Goal: Transaction & Acquisition: Purchase product/service

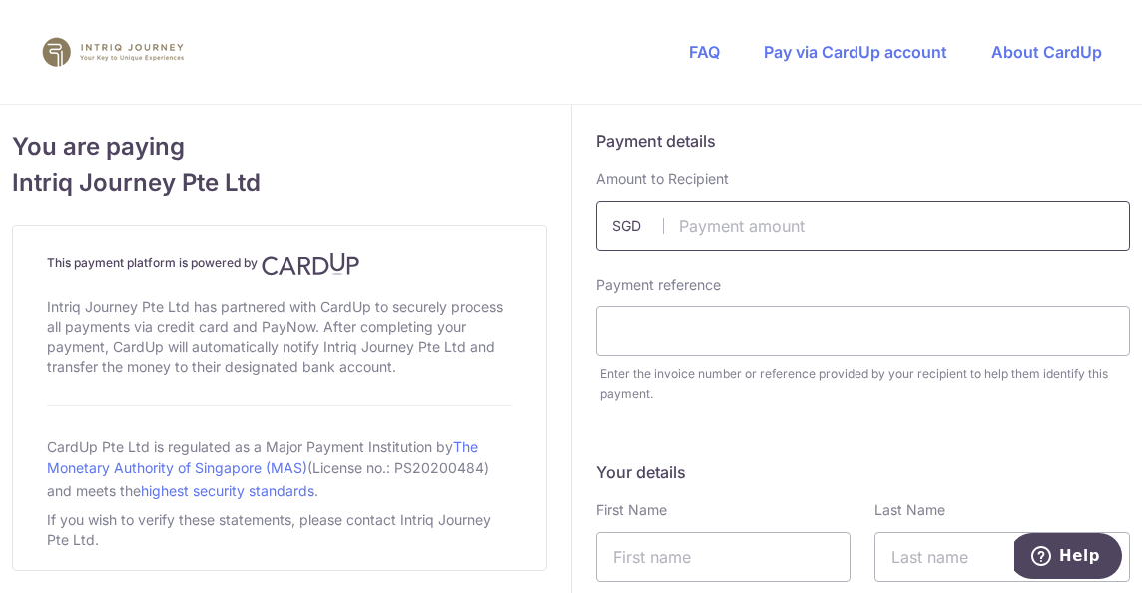
click at [715, 229] on input "text" at bounding box center [863, 226] width 535 height 50
type input "22888.00"
click at [829, 324] on input "text" at bounding box center [863, 331] width 535 height 50
click at [705, 330] on input "invoice 4003booking 5069" at bounding box center [863, 331] width 535 height 50
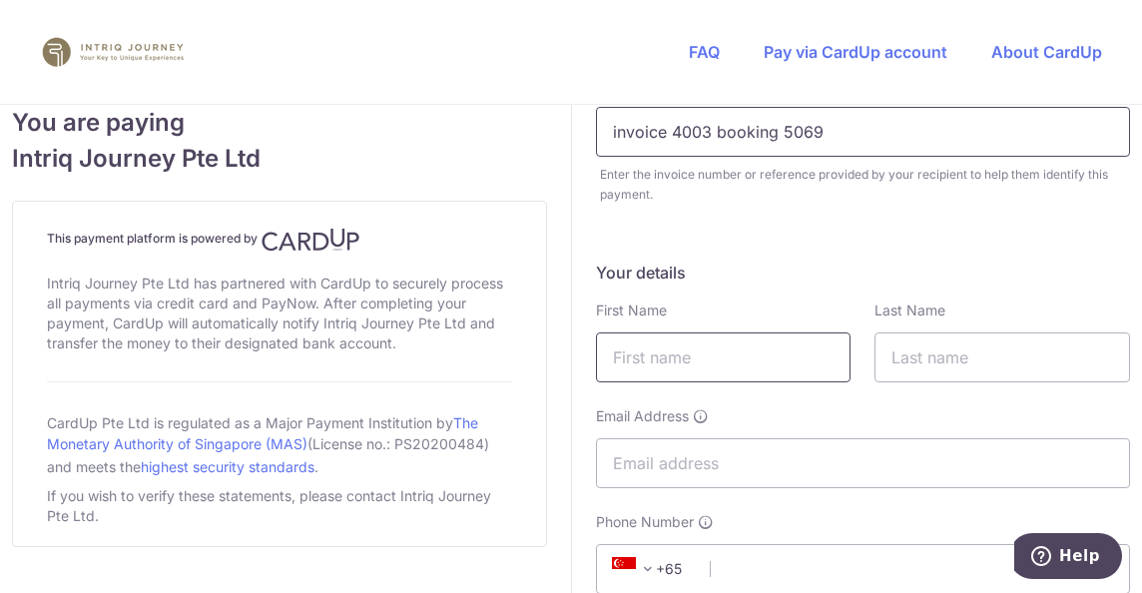
type input "invoice 4003 booking 5069"
click at [679, 364] on input "text" at bounding box center [724, 357] width 256 height 50
type input "[PERSON_NAME]"
click at [915, 357] on input "text" at bounding box center [1002, 357] width 256 height 50
type input "[PERSON_NAME]"
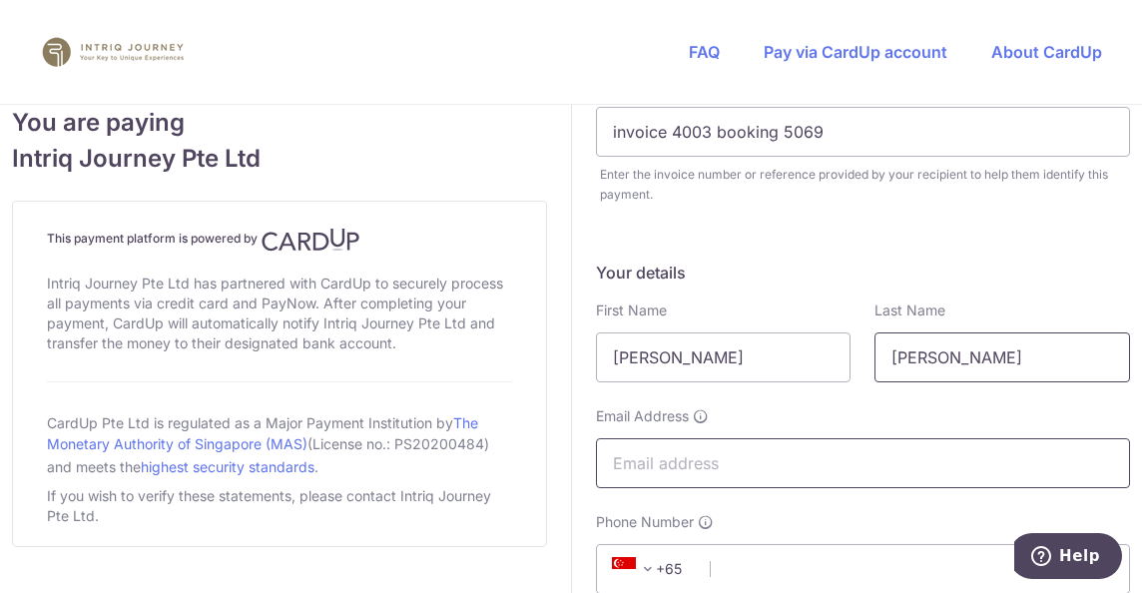
type input "[EMAIL_ADDRESS][DOMAIN_NAME]"
type input "98388725"
type input "0"
type input "[STREET_ADDRESS]"
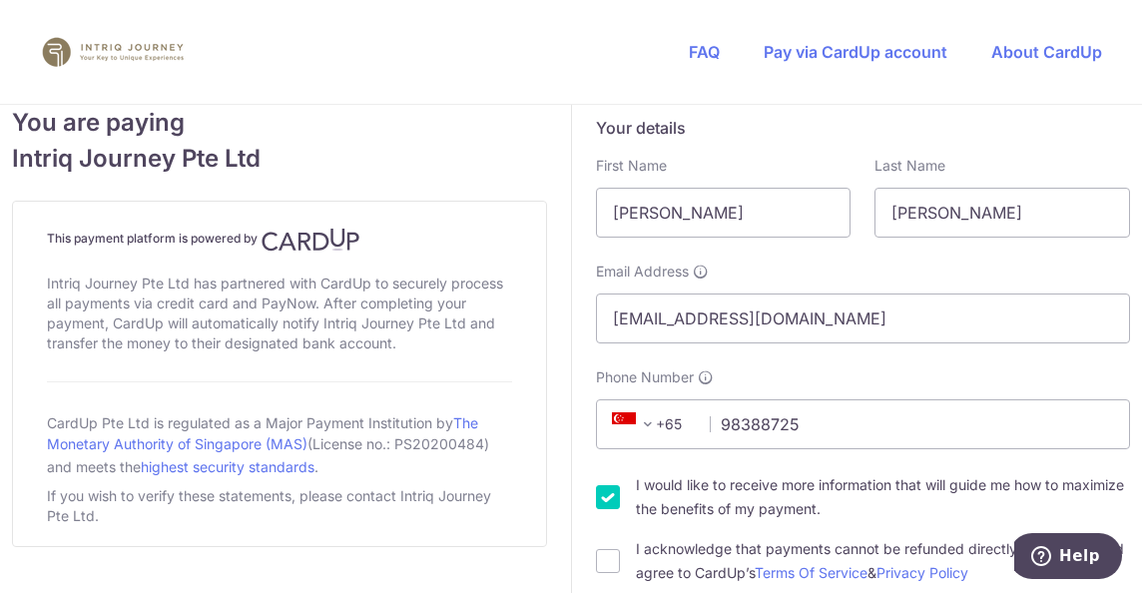
scroll to position [383, 0]
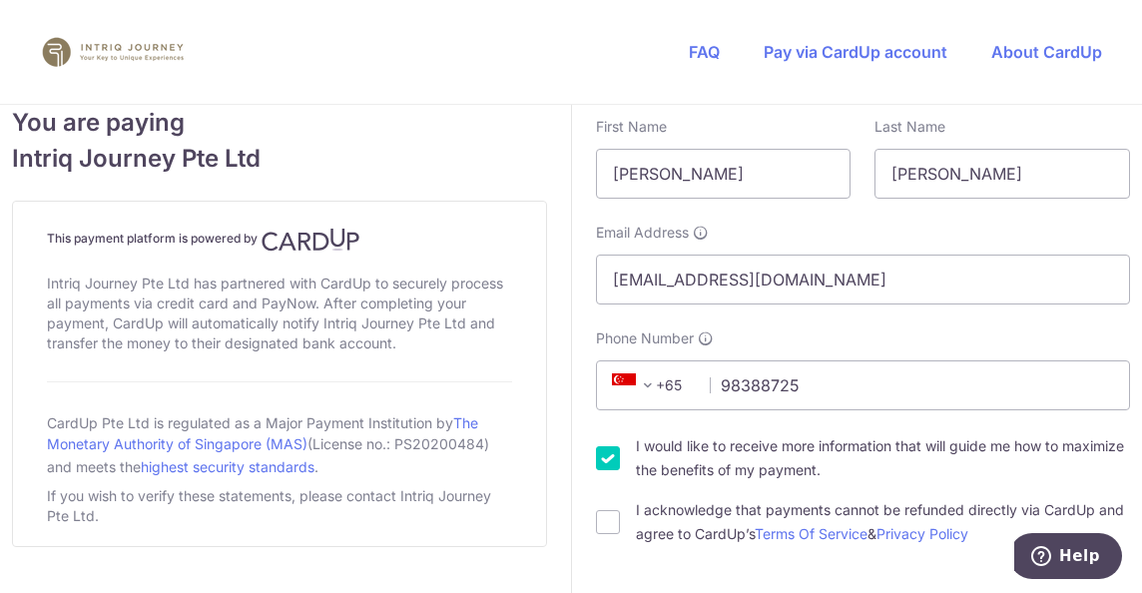
click at [603, 461] on input "I would like to receive more information that will guide me how to maximize the…" at bounding box center [608, 458] width 24 height 24
checkbox input "false"
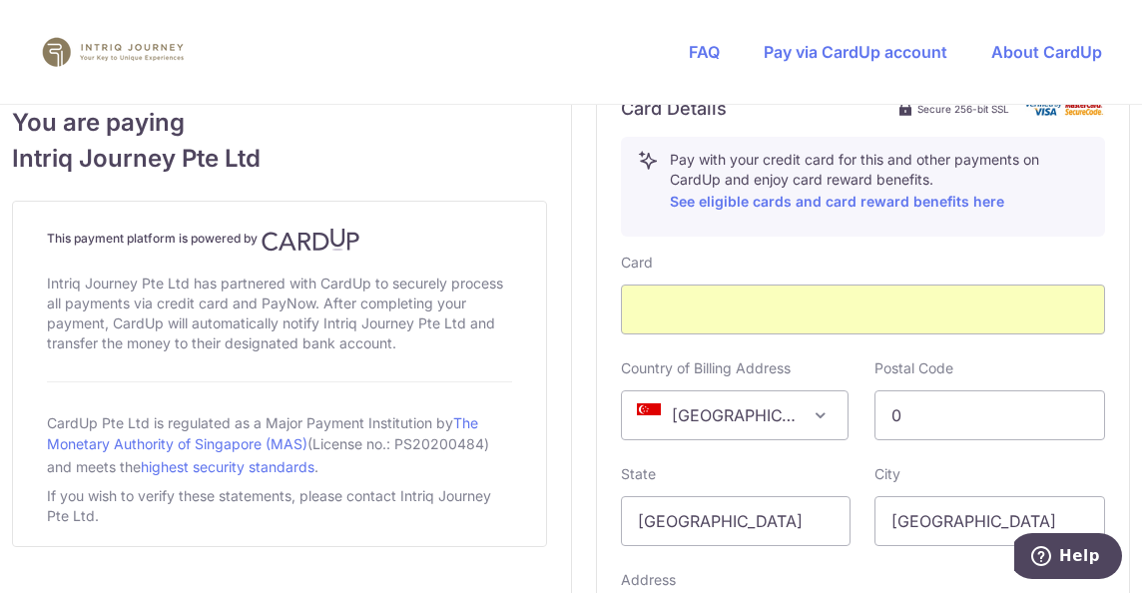
scroll to position [1182, 0]
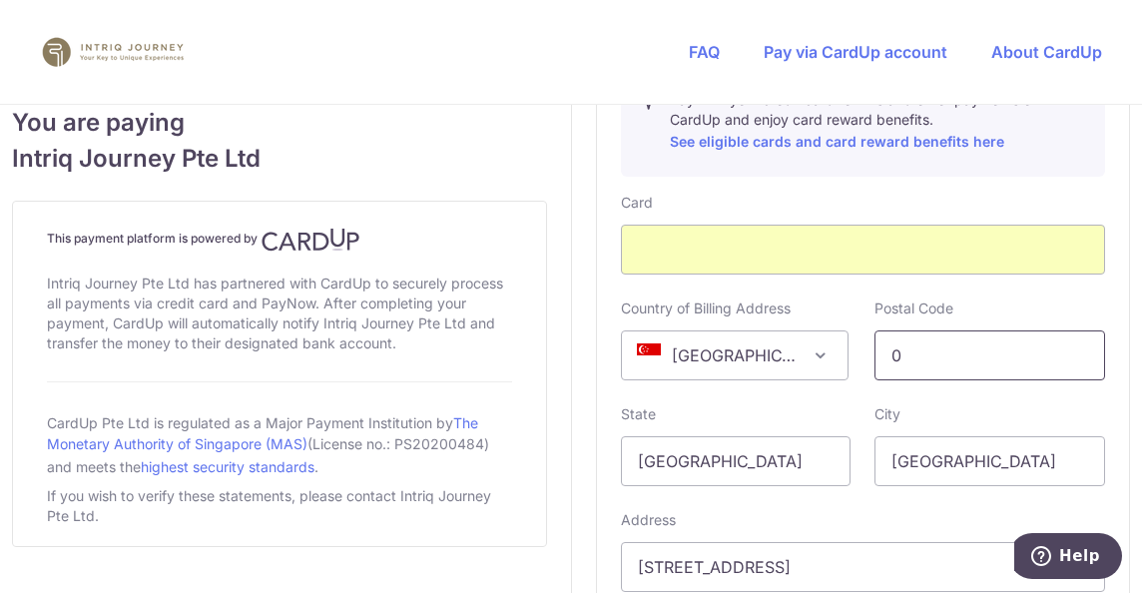
drag, startPoint x: 901, startPoint y: 353, endPoint x: 879, endPoint y: 352, distance: 22.0
click at [879, 352] on input "0" at bounding box center [989, 355] width 231 height 50
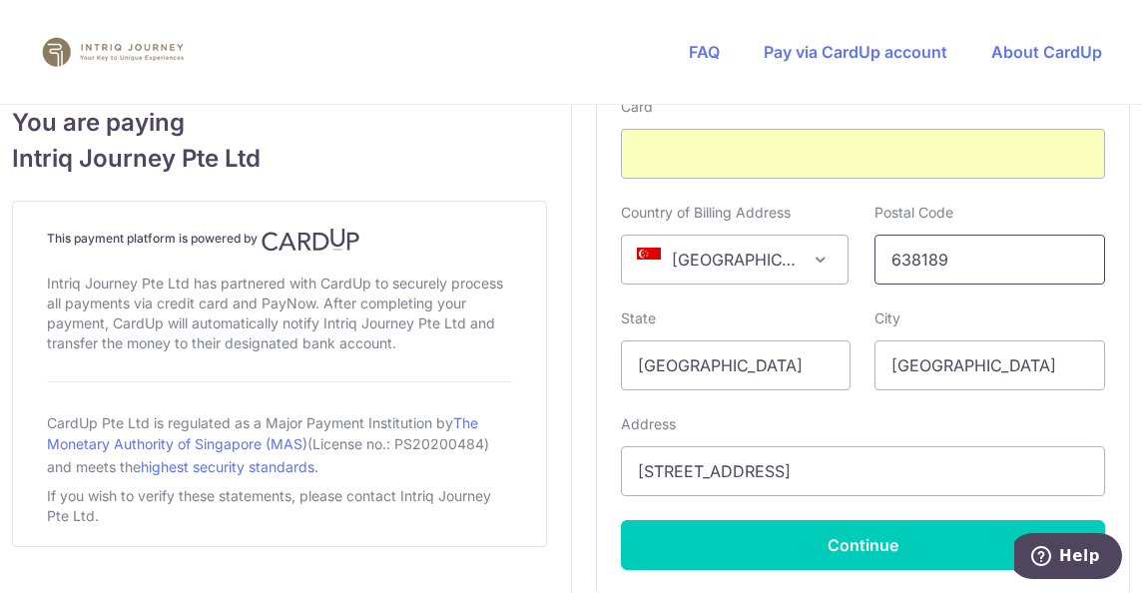
scroll to position [1382, 0]
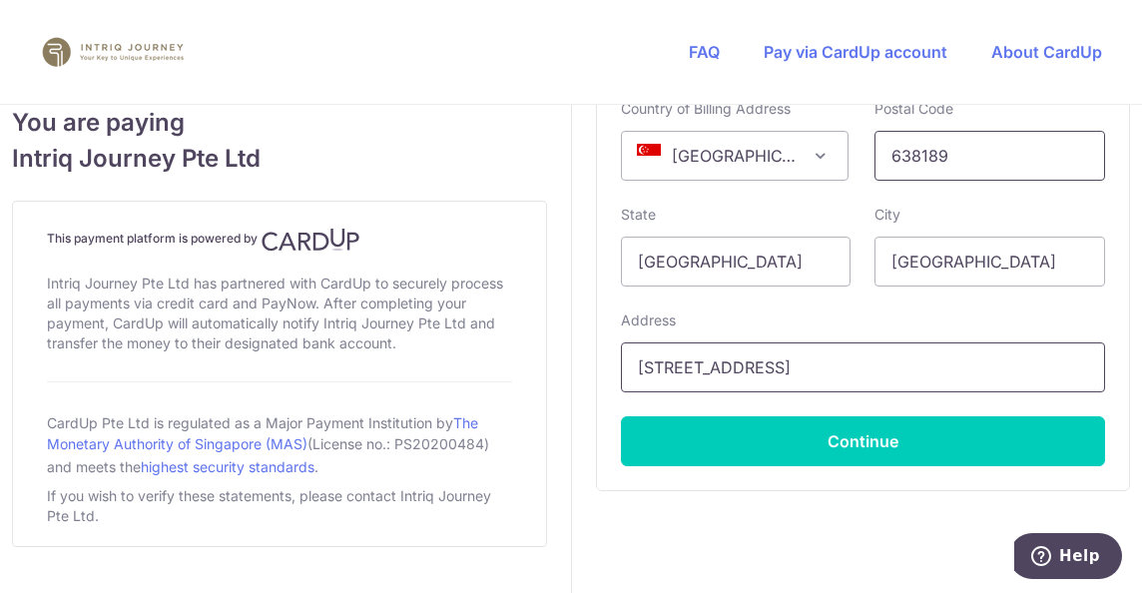
type input "638189"
click at [797, 352] on input "[STREET_ADDRESS]" at bounding box center [863, 367] width 485 height 50
type input "[STREET_ADDRESS]"
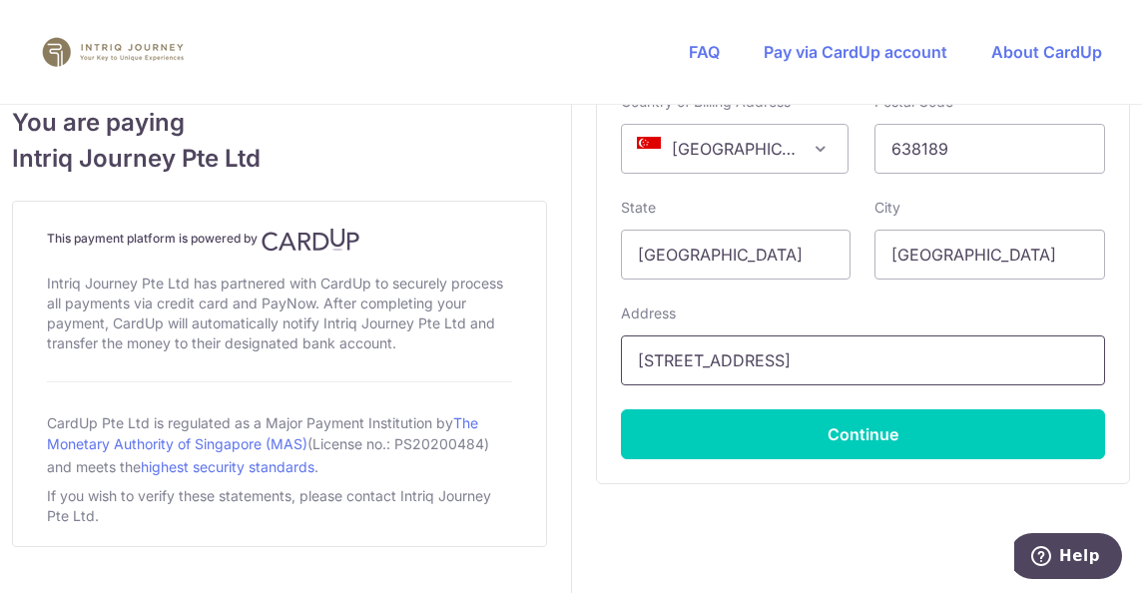
scroll to position [1448, 0]
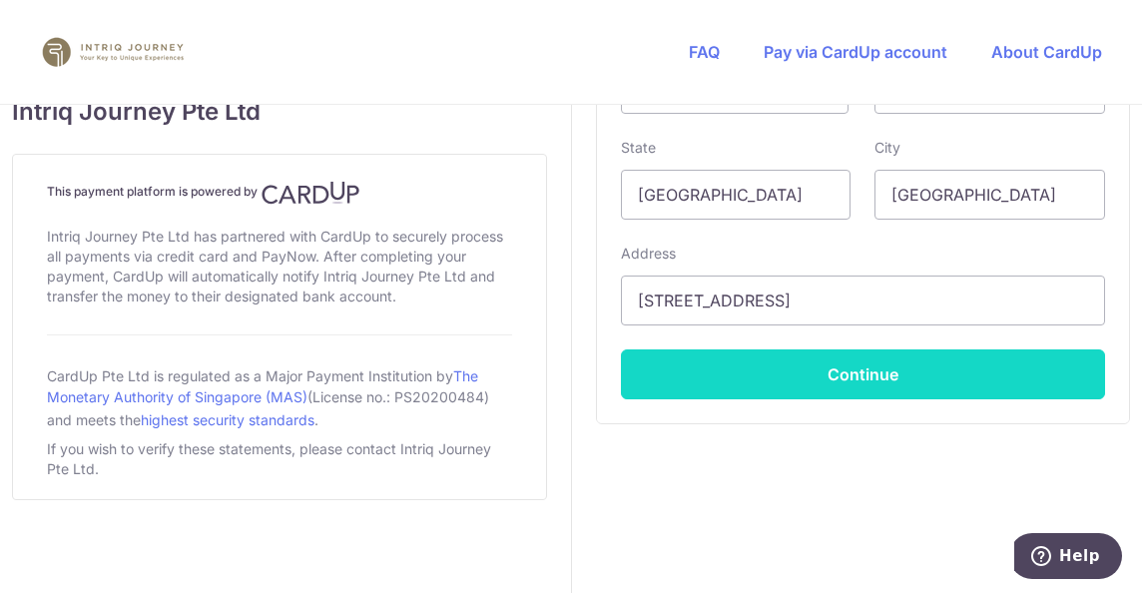
click at [849, 378] on button "Continue" at bounding box center [863, 374] width 485 height 50
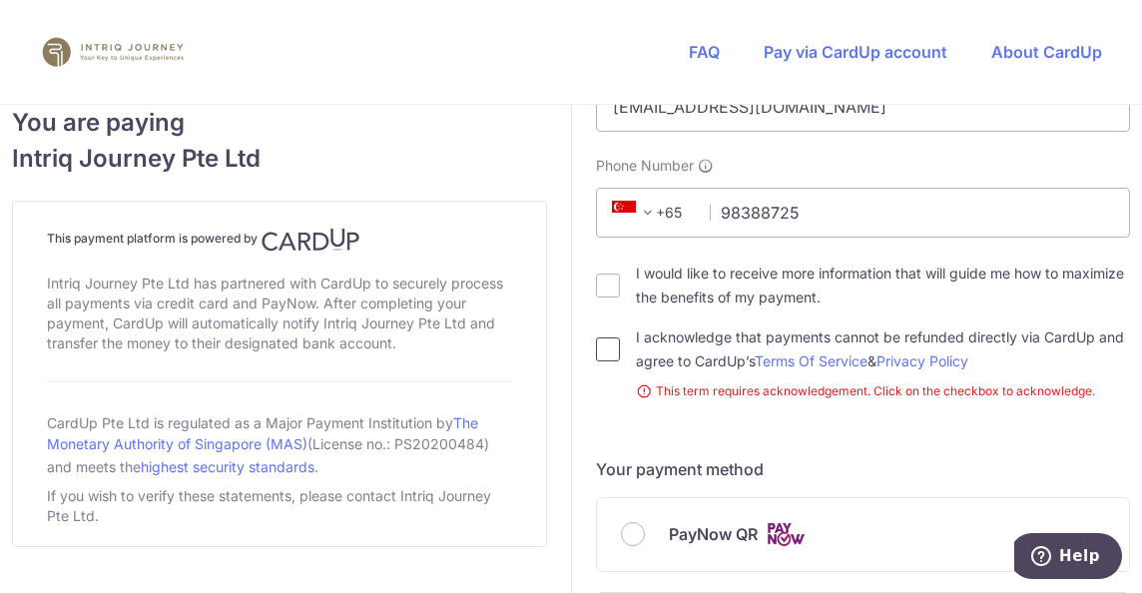
click at [606, 352] on input "I acknowledge that payments cannot be refunded directly via CardUp and agree to…" at bounding box center [608, 349] width 24 height 24
checkbox input "true"
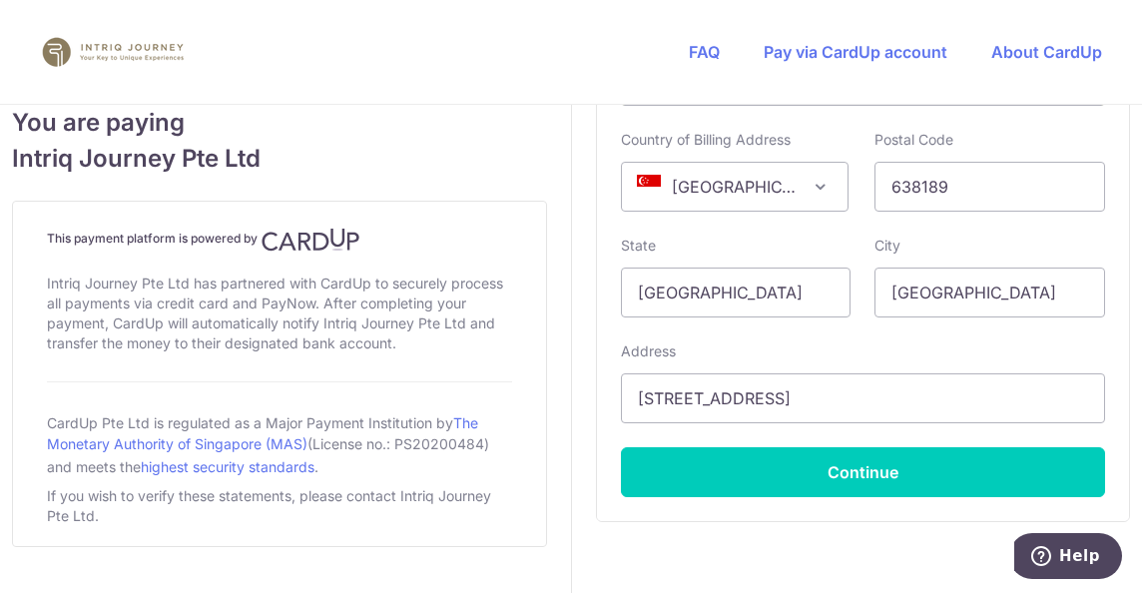
scroll to position [1355, 0]
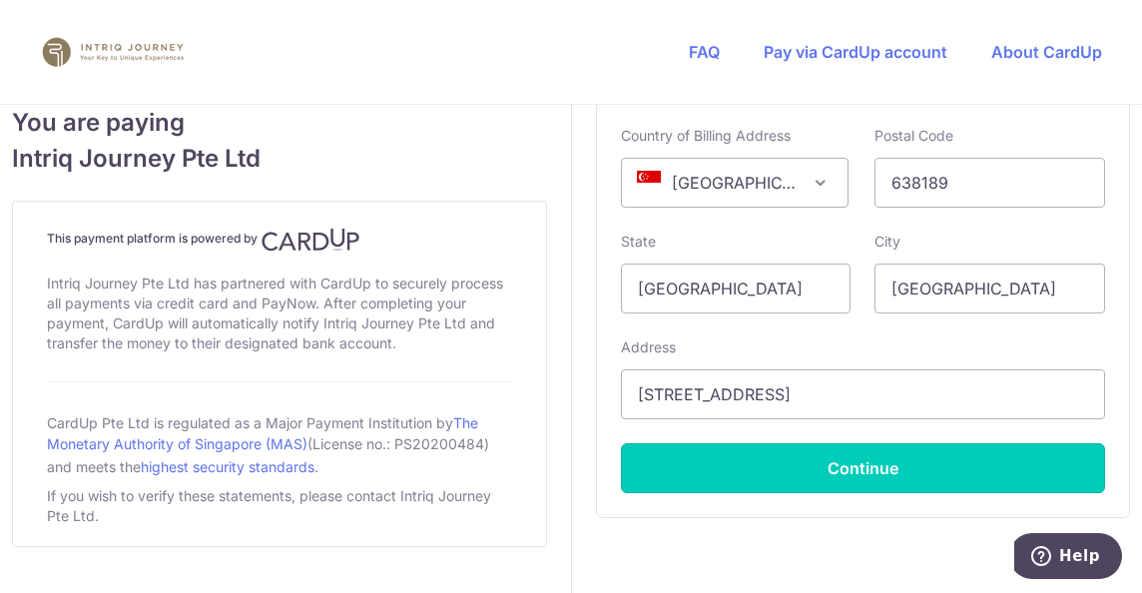
click at [858, 462] on button "Continue" at bounding box center [863, 468] width 485 height 50
type input "**** 8369"
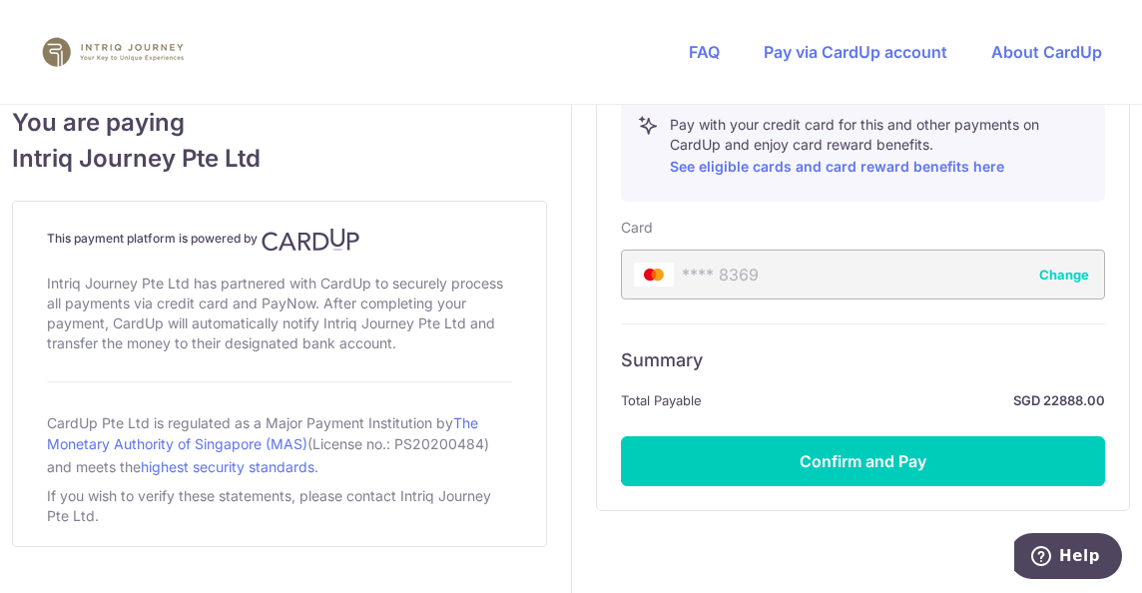
scroll to position [1173, 0]
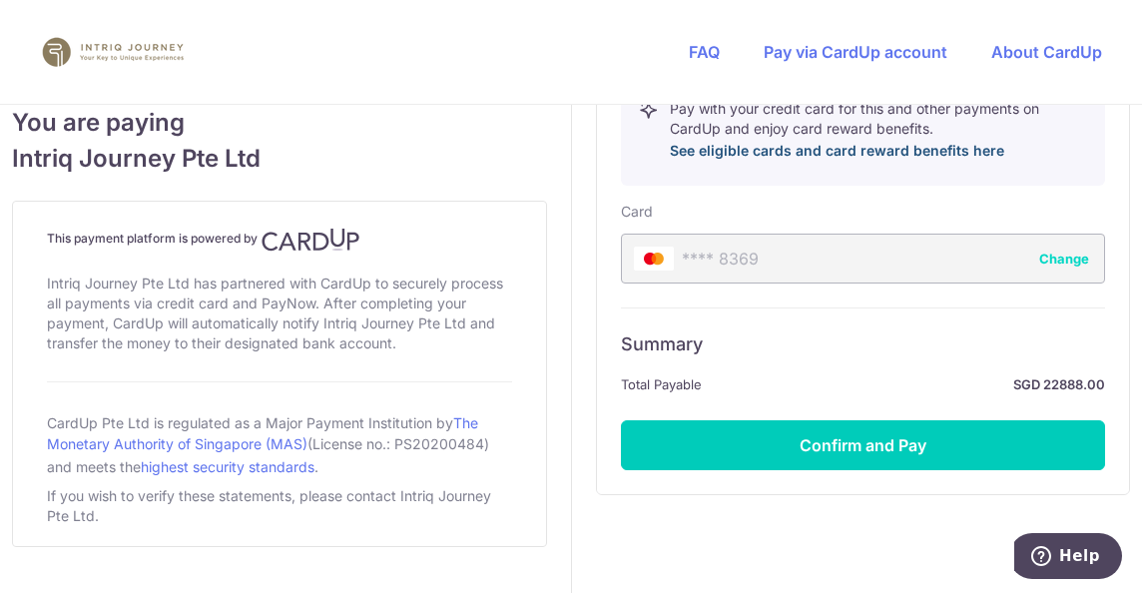
click at [814, 153] on link "See eligible cards and card reward benefits here" at bounding box center [837, 150] width 334 height 17
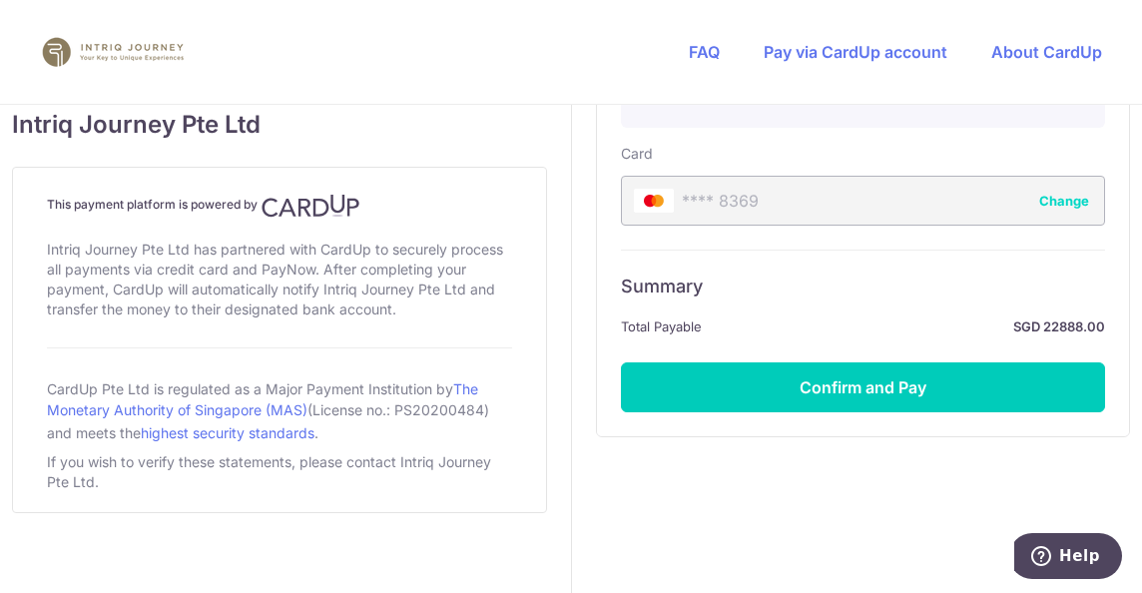
scroll to position [1244, 0]
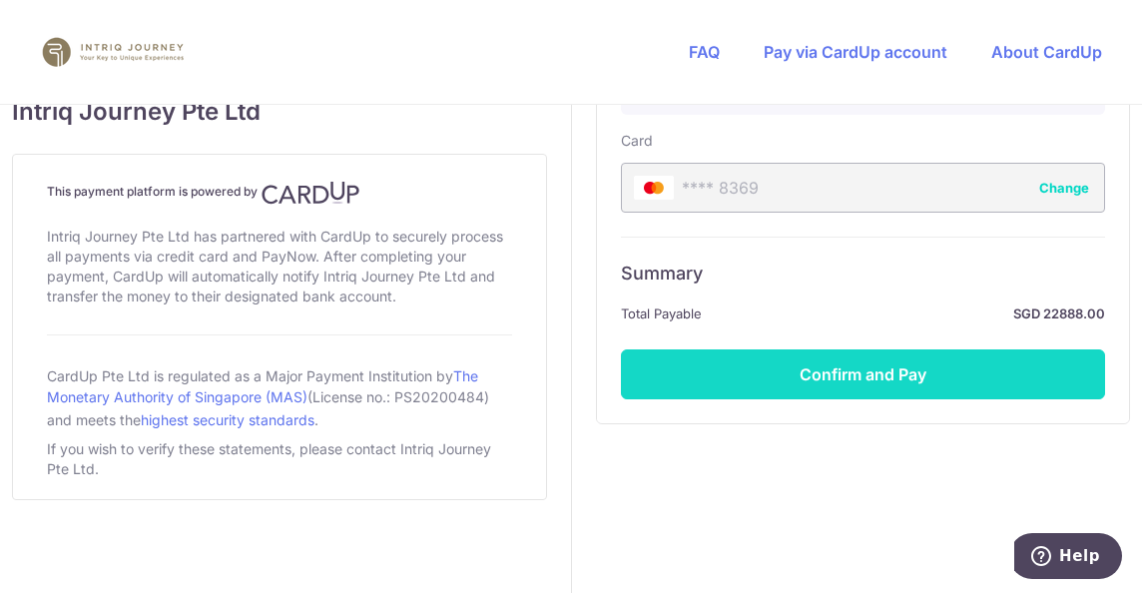
click at [826, 368] on button "Confirm and Pay" at bounding box center [863, 374] width 485 height 50
